Goal: Information Seeking & Learning: Compare options

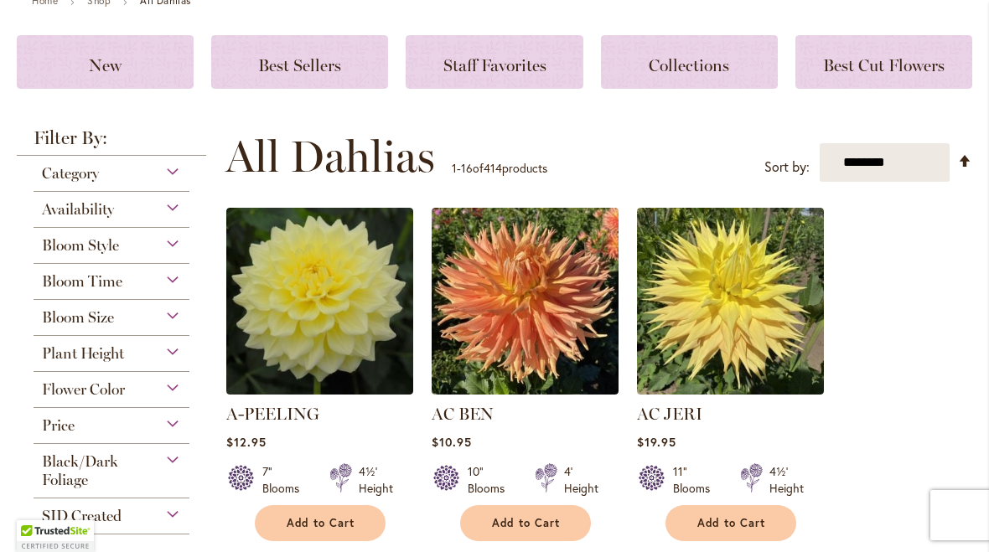
scroll to position [214, 0]
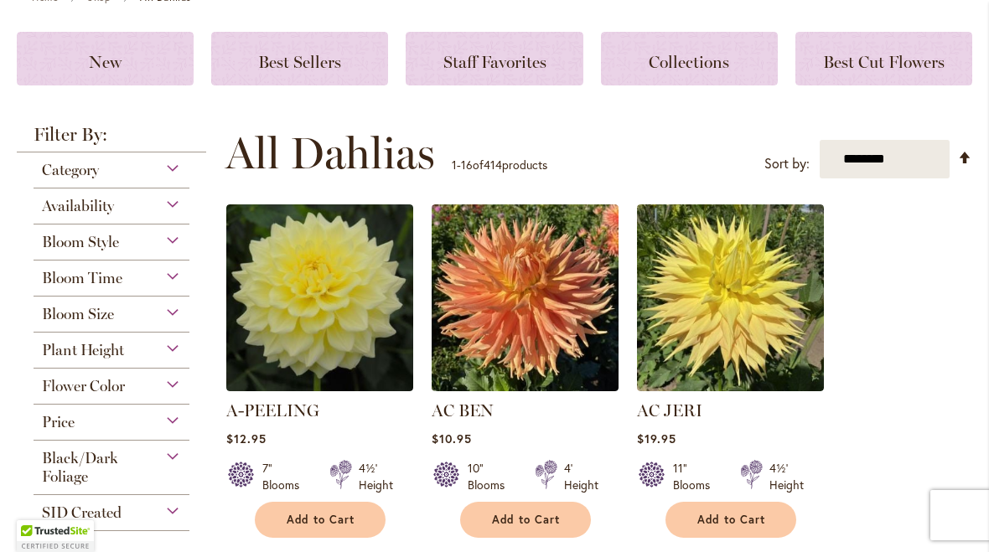
click at [289, 367] on img at bounding box center [319, 297] width 187 height 187
click at [287, 406] on link "A-PEELING" at bounding box center [272, 411] width 93 height 20
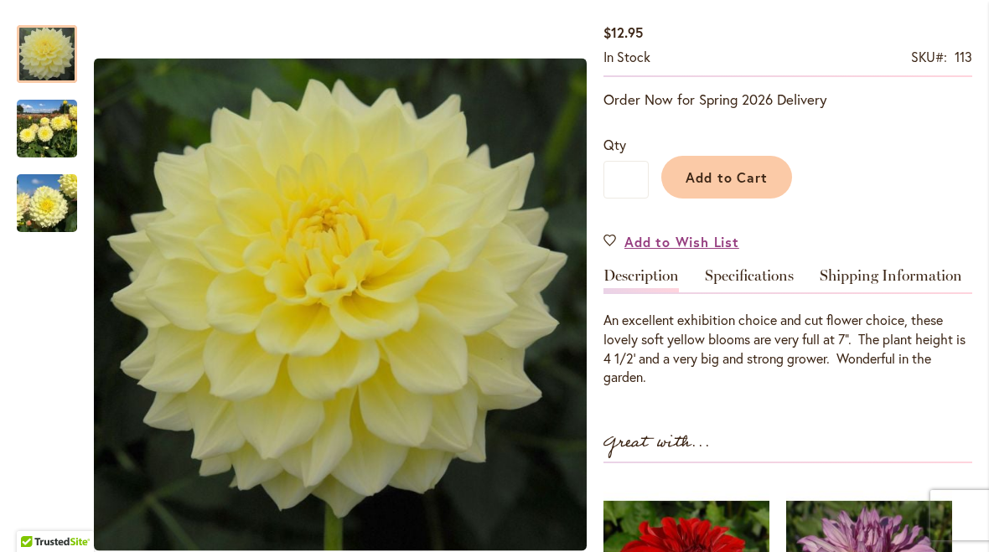
scroll to position [257, 0]
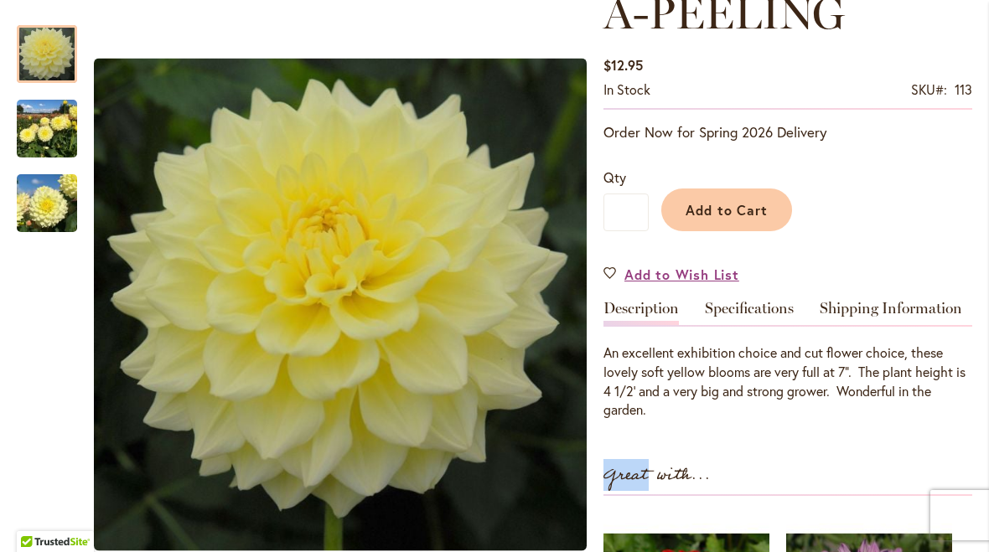
click at [854, 443] on div "A-PEELING $12.95 In stock SKU 113 Be the first to review this product Order Now…" at bounding box center [787, 462] width 369 height 948
click at [833, 456] on div "A-PEELING $12.95 In stock SKU 113 Be the first to review this product Order Now…" at bounding box center [787, 462] width 369 height 948
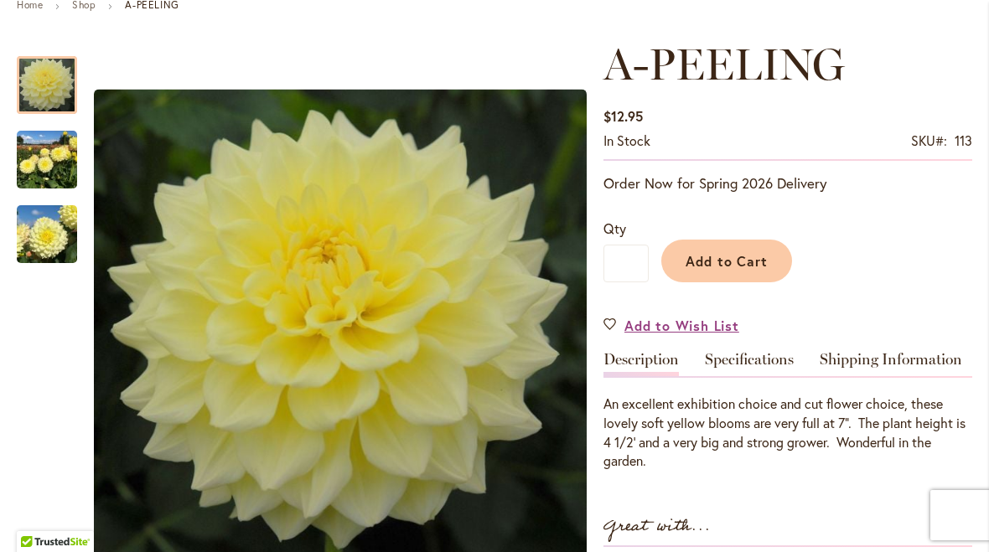
scroll to position [204, 0]
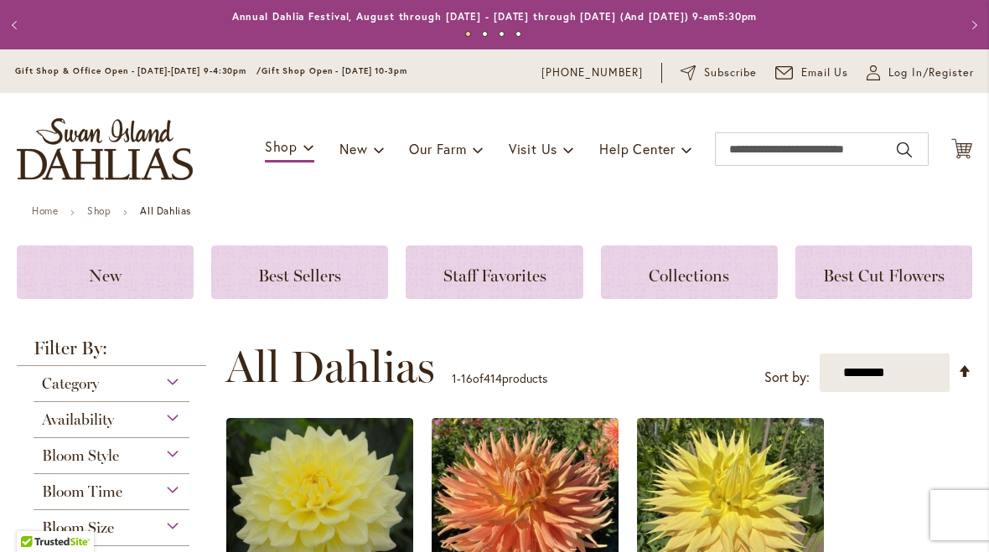
click at [535, 498] on img at bounding box center [525, 511] width 187 height 187
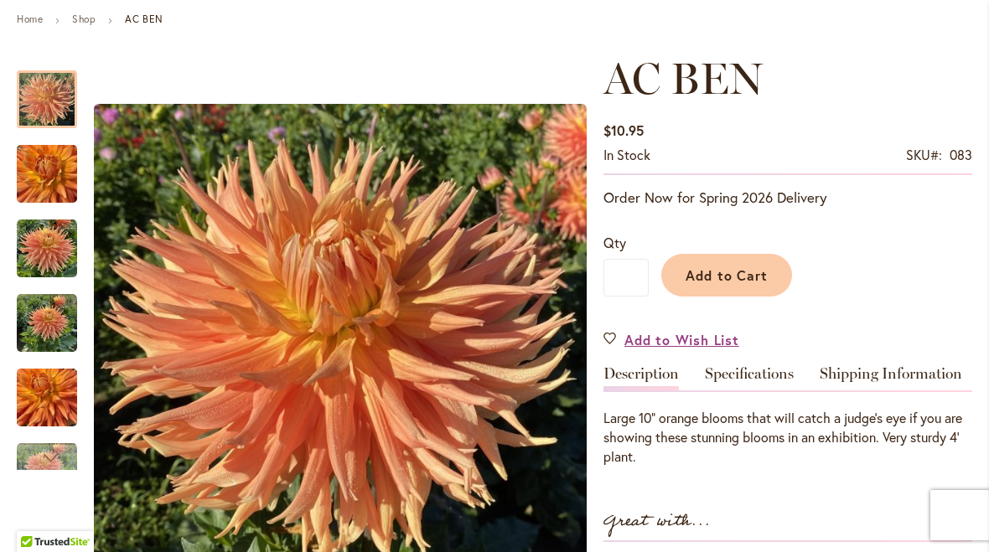
scroll to position [191, 0]
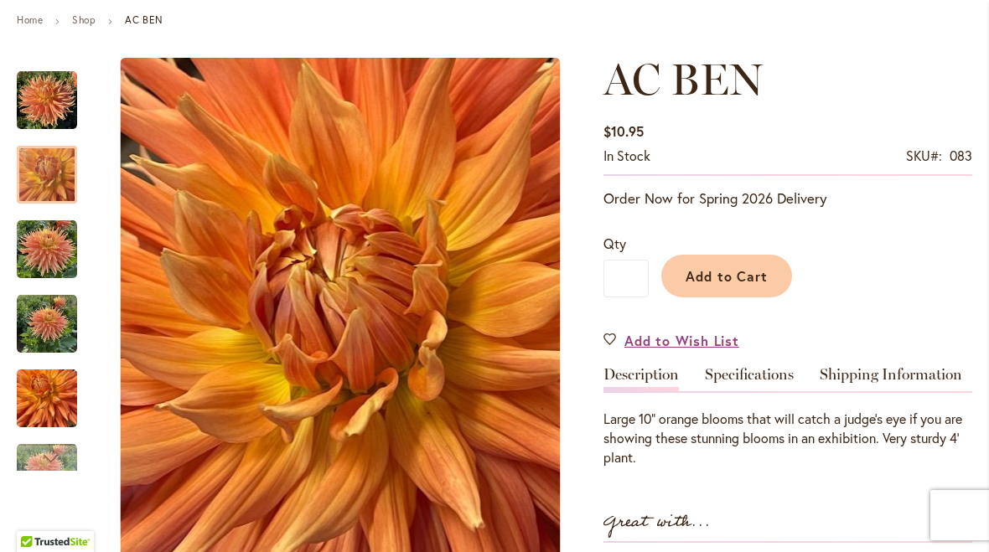
click at [24, 184] on img "AC BEN" at bounding box center [47, 175] width 60 height 80
click at [28, 245] on img "AC BEN" at bounding box center [47, 250] width 60 height 60
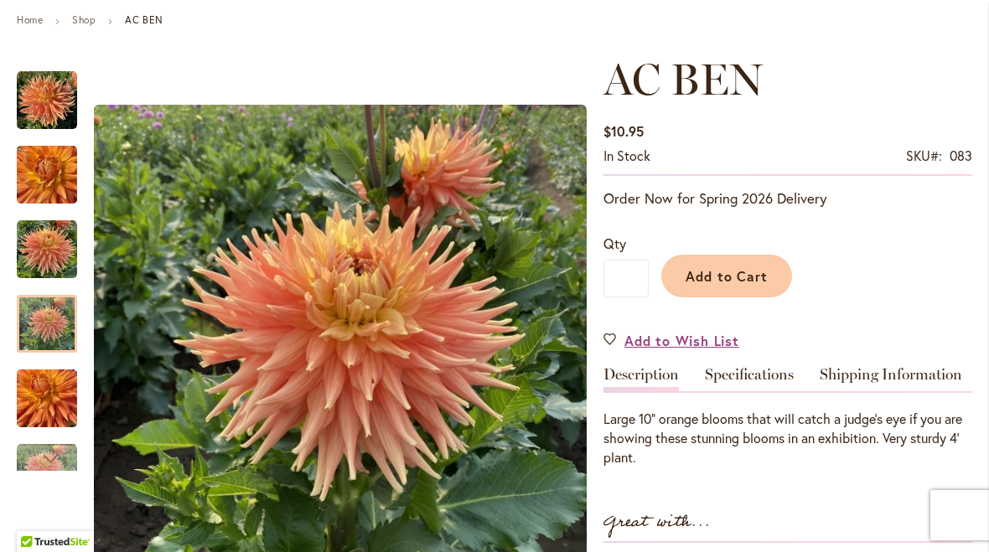
click at [20, 329] on img "AC BEN" at bounding box center [47, 324] width 60 height 60
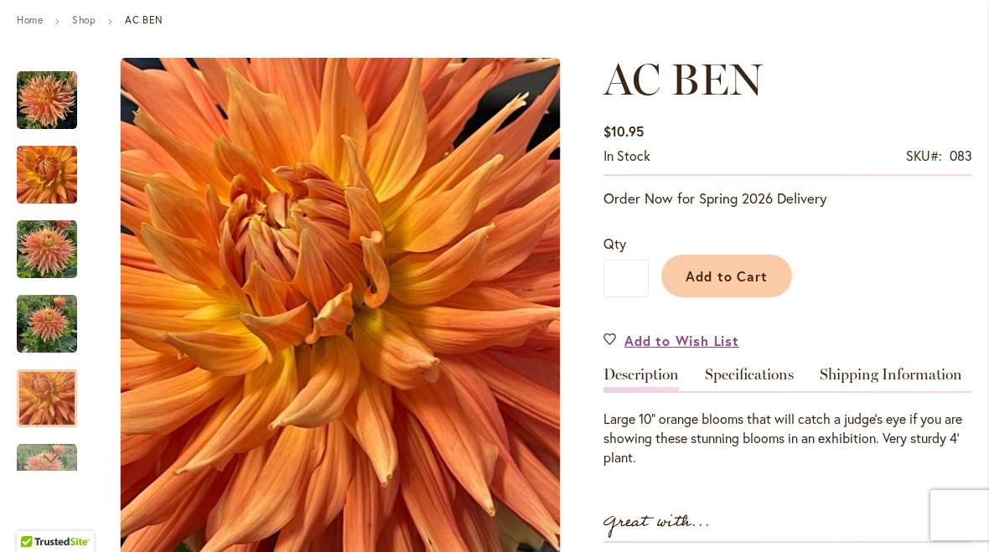
click at [27, 391] on img "AC BEN" at bounding box center [47, 399] width 60 height 80
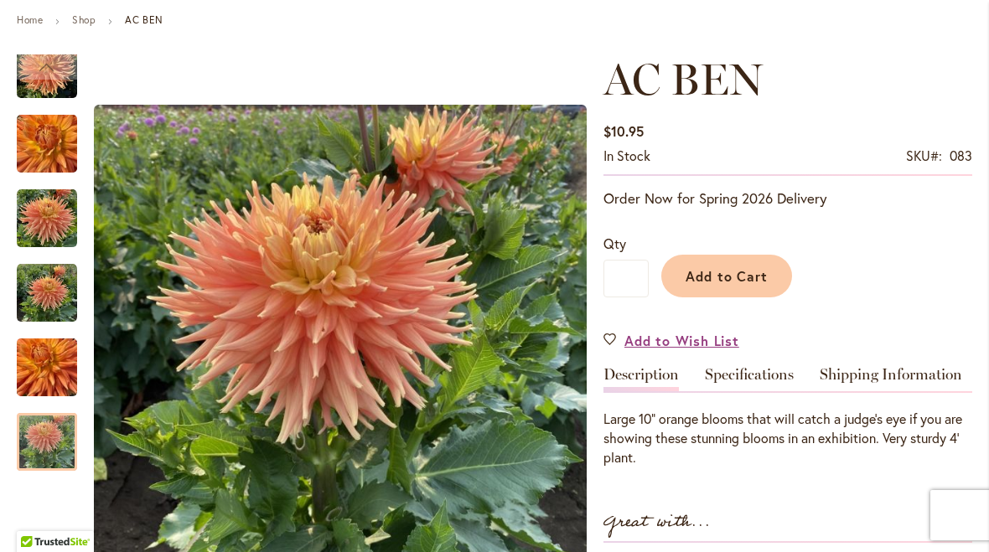
click at [39, 444] on img "AC BEN" at bounding box center [47, 442] width 60 height 60
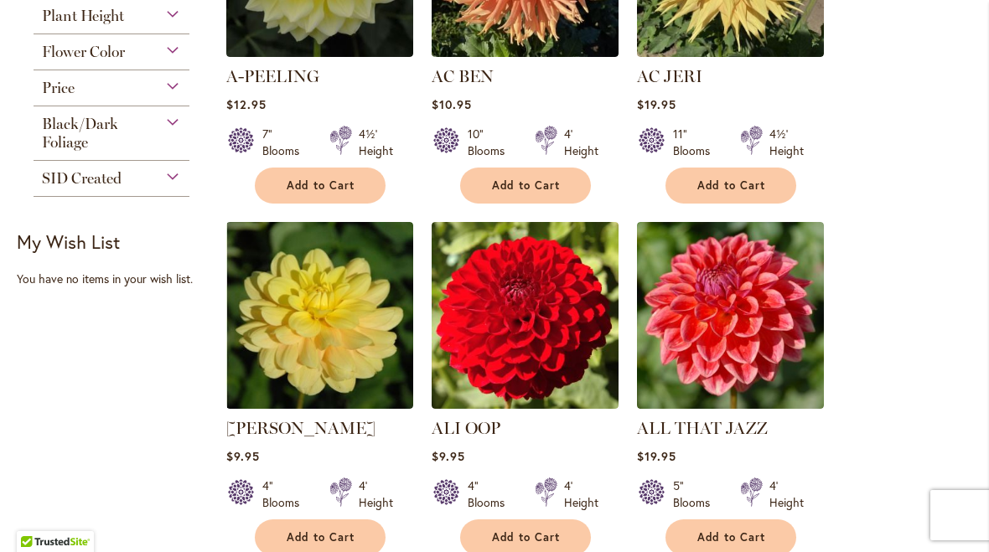
scroll to position [549, 0]
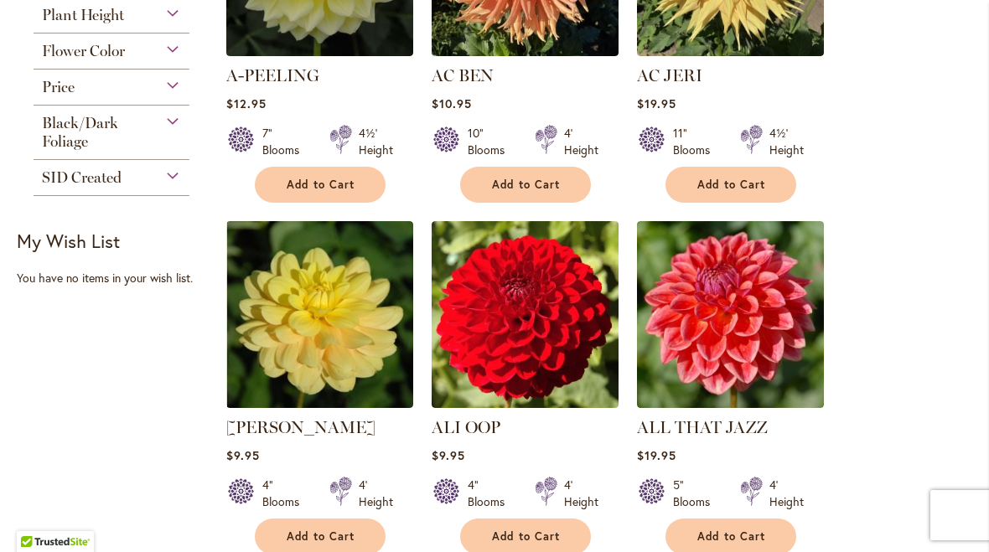
click at [487, 432] on link "ALI OOP" at bounding box center [466, 427] width 69 height 20
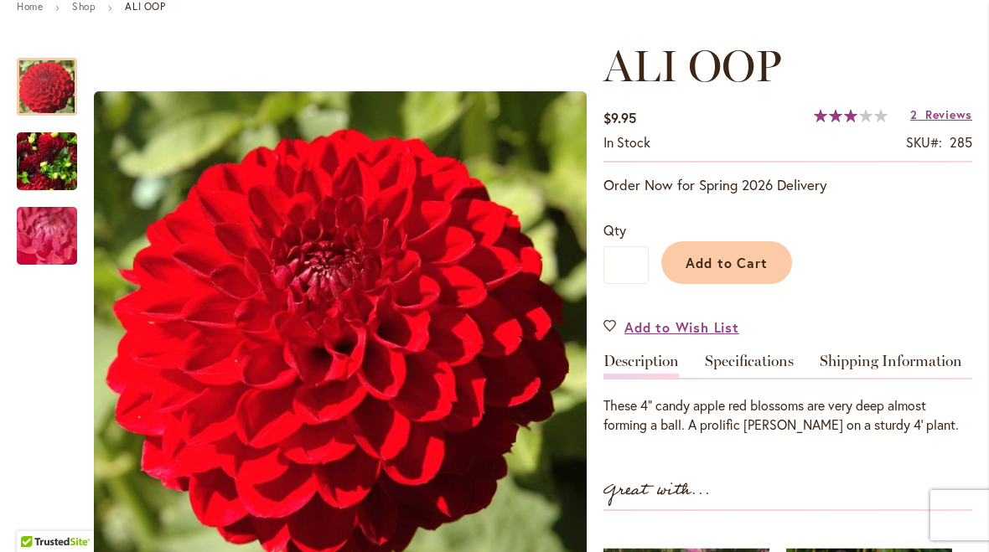
scroll to position [202, 0]
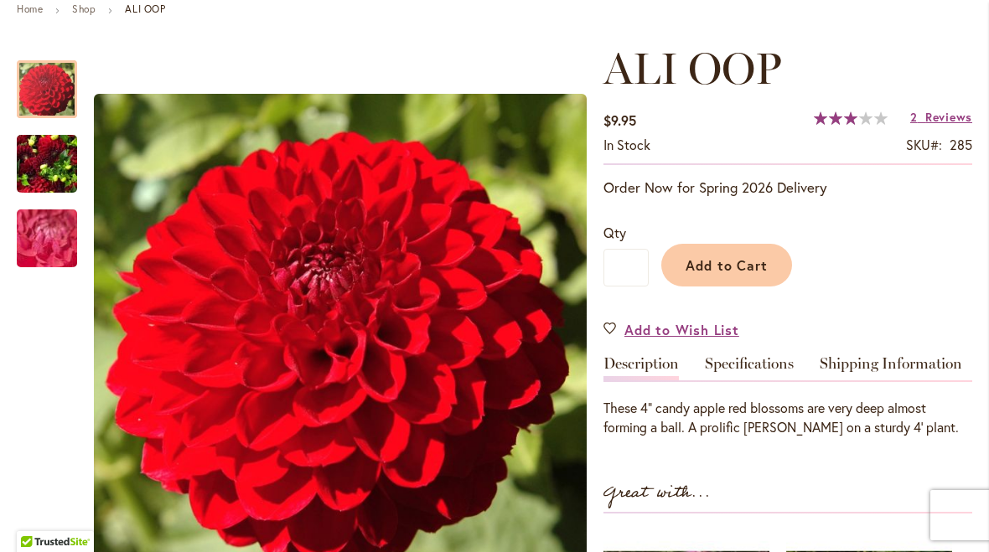
click at [44, 157] on img "ALI OOP" at bounding box center [47, 164] width 60 height 80
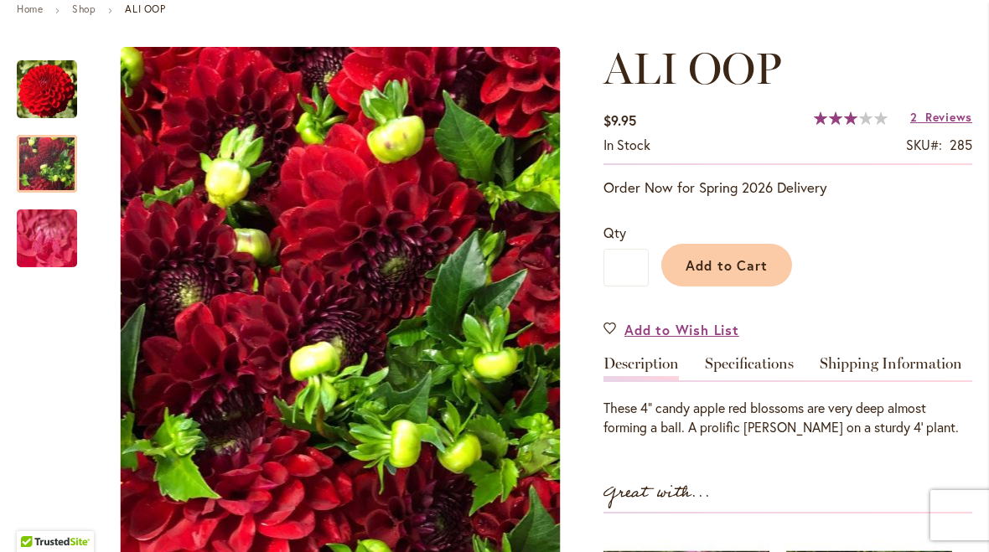
click at [28, 249] on img "ALI OOP" at bounding box center [47, 239] width 121 height 90
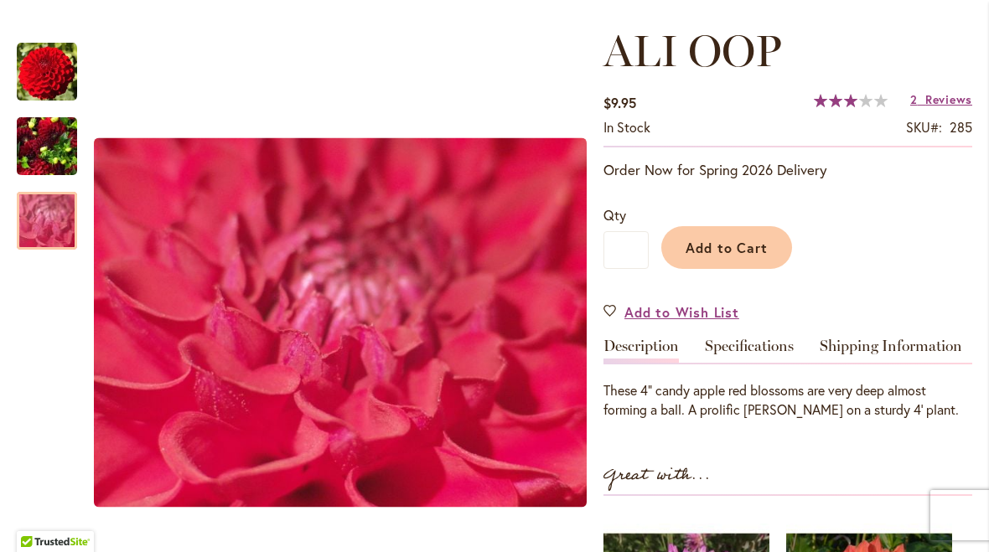
scroll to position [223, 0]
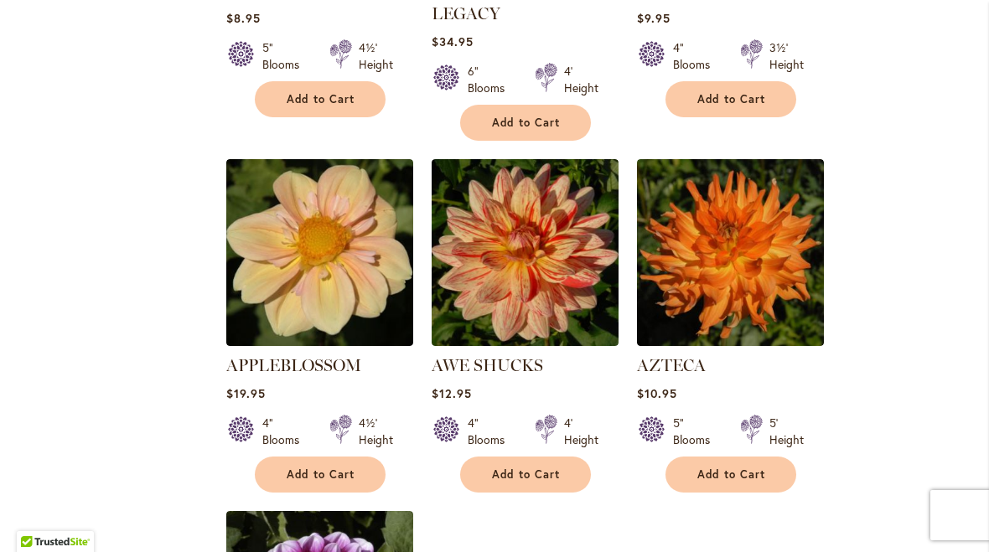
scroll to position [1690, 0]
click at [356, 266] on img at bounding box center [319, 252] width 187 height 187
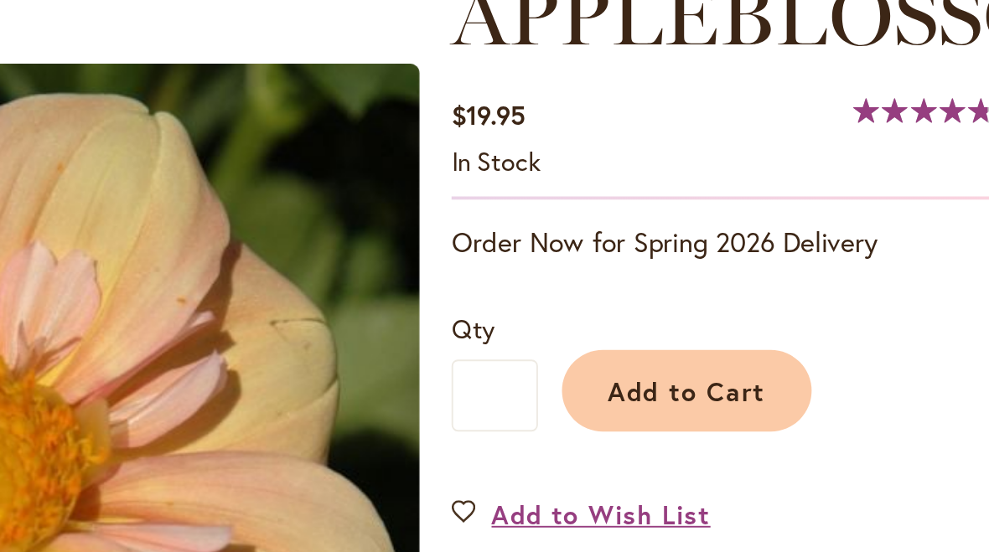
scroll to position [129, 0]
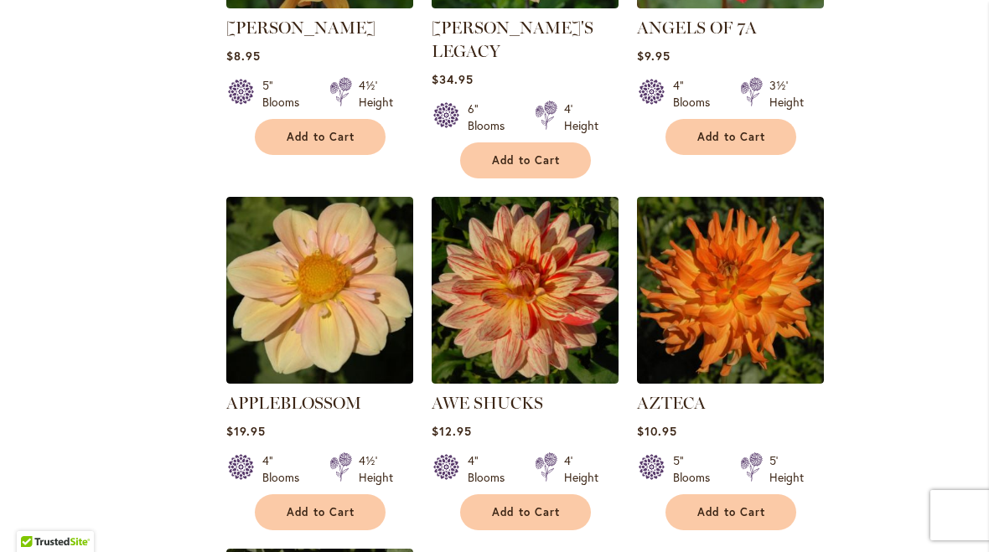
scroll to position [1655, 0]
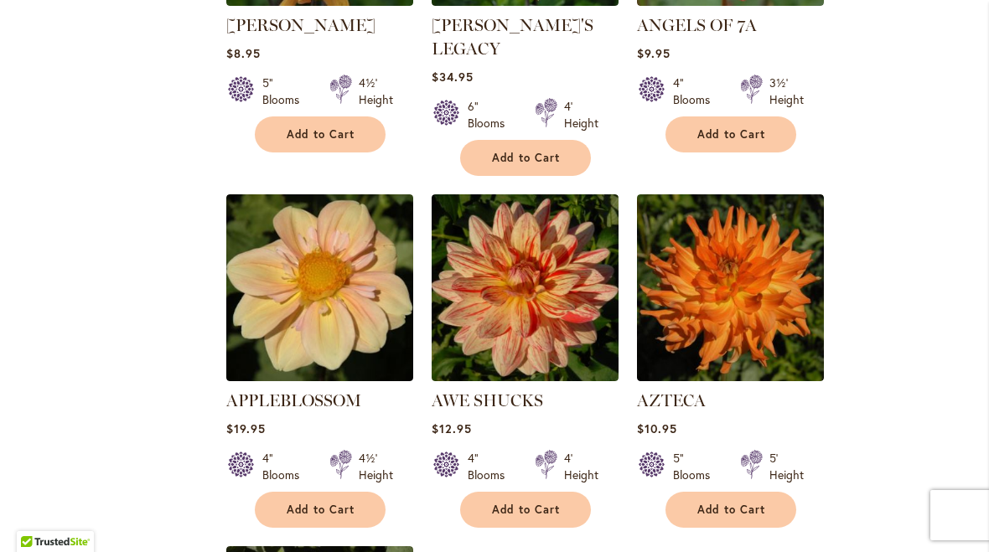
click at [500, 390] on link "AWE SHUCKS" at bounding box center [487, 400] width 111 height 20
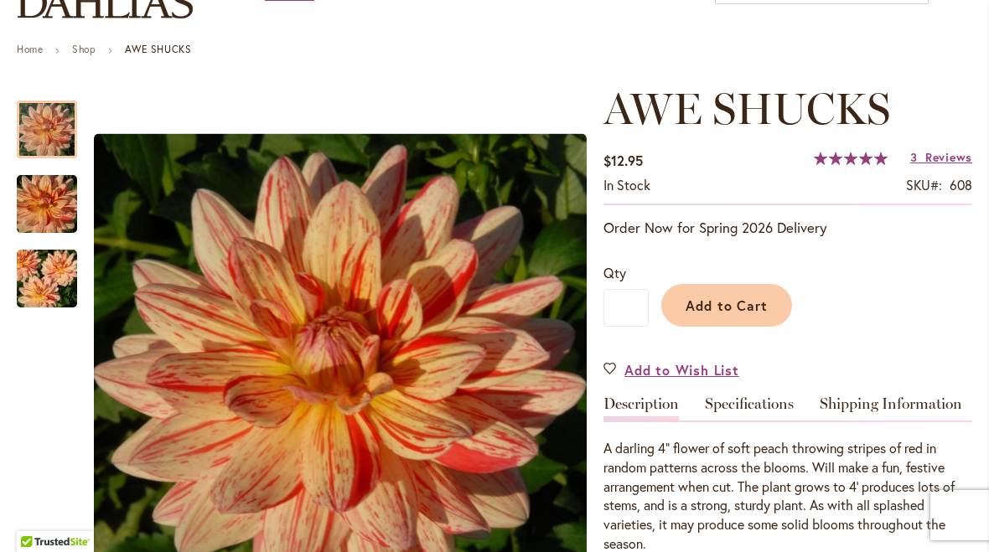
scroll to position [164, 0]
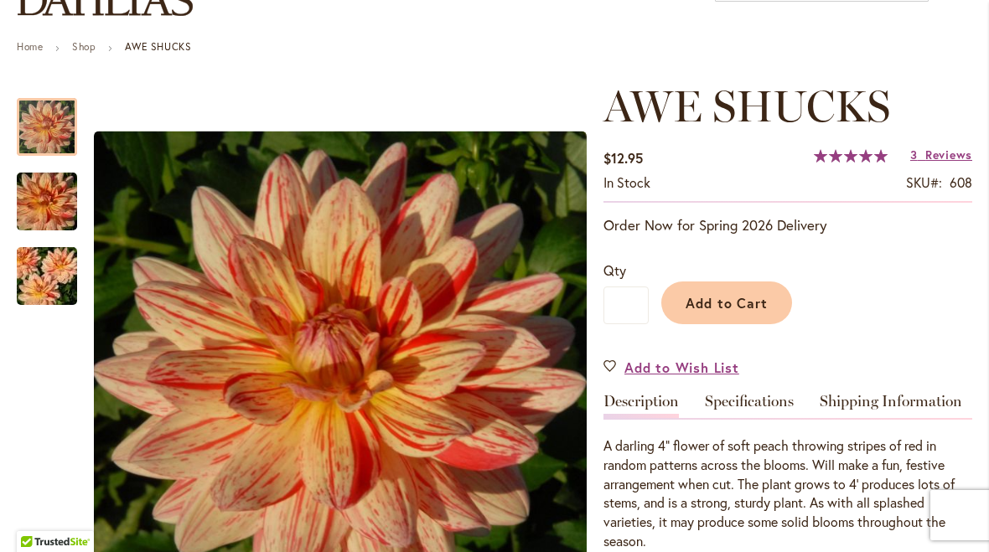
click at [34, 208] on img "AWE SHUCKS" at bounding box center [47, 202] width 121 height 80
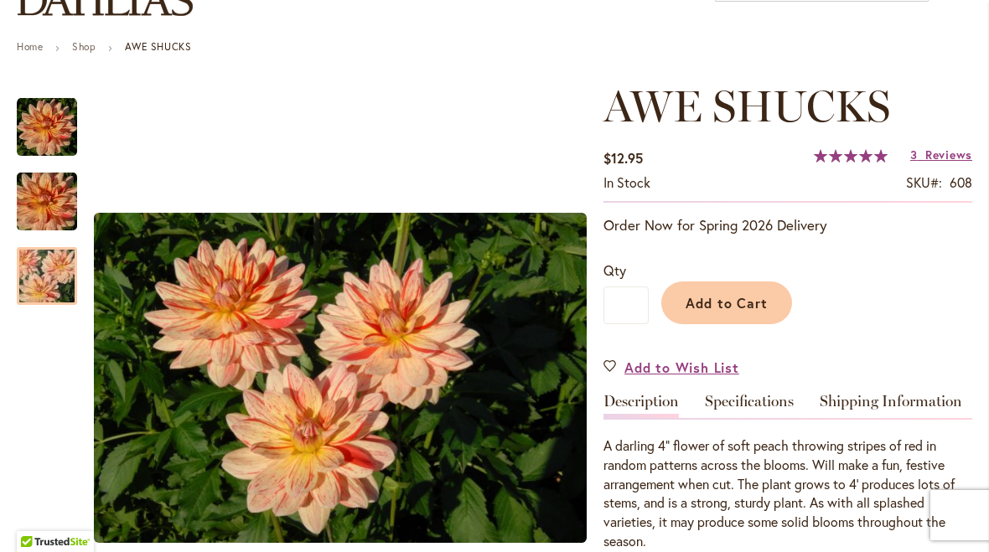
click at [34, 285] on img "AWE SHUCKS" at bounding box center [47, 276] width 121 height 80
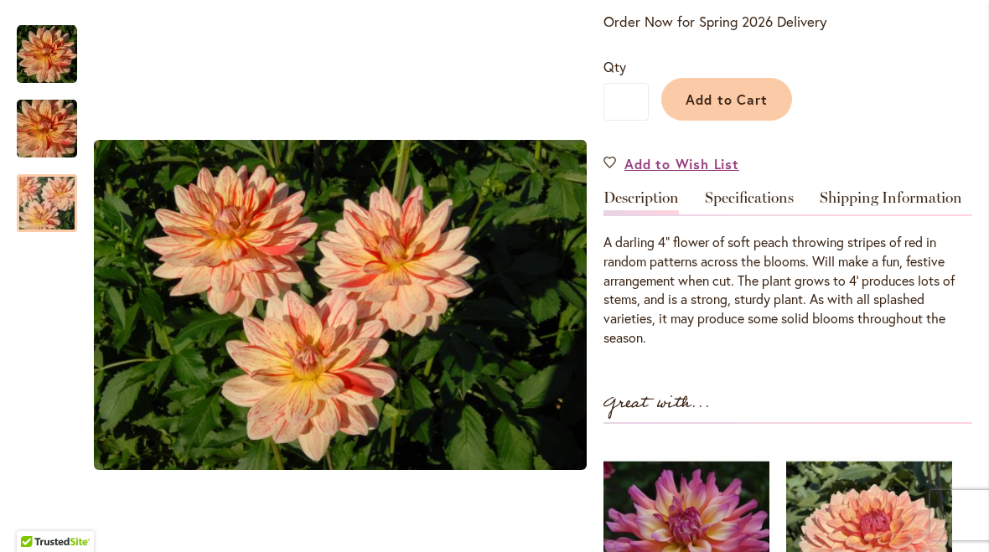
scroll to position [368, 0]
